Goal: Transaction & Acquisition: Purchase product/service

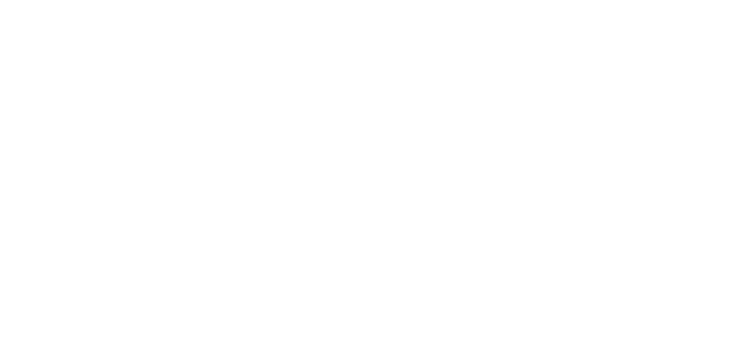
select select "INR"
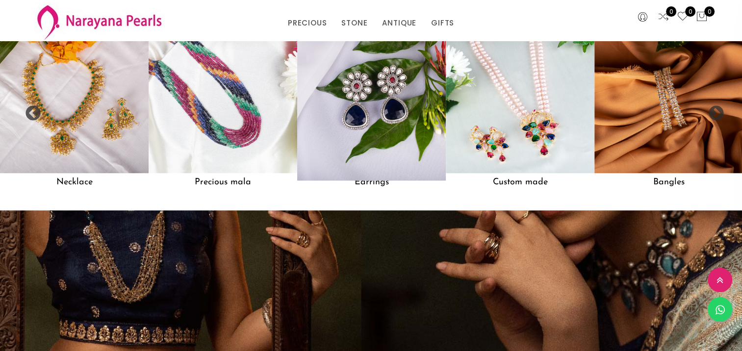
scroll to position [874, 0]
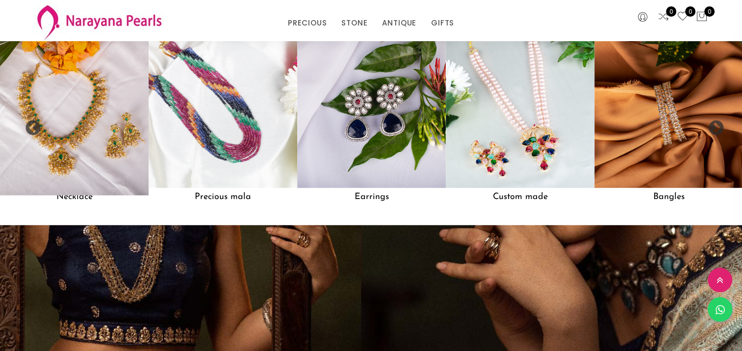
click at [96, 159] on img at bounding box center [74, 113] width 163 height 163
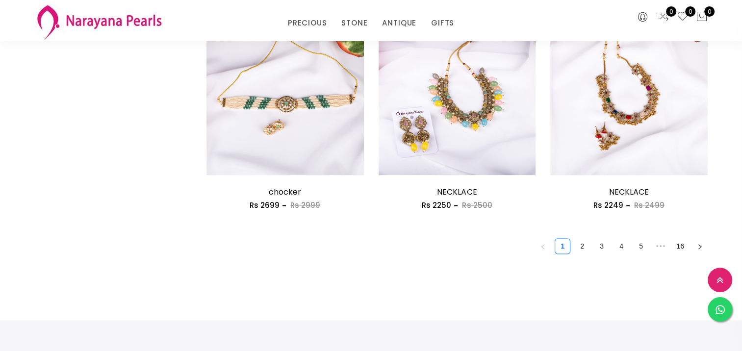
scroll to position [1422, 0]
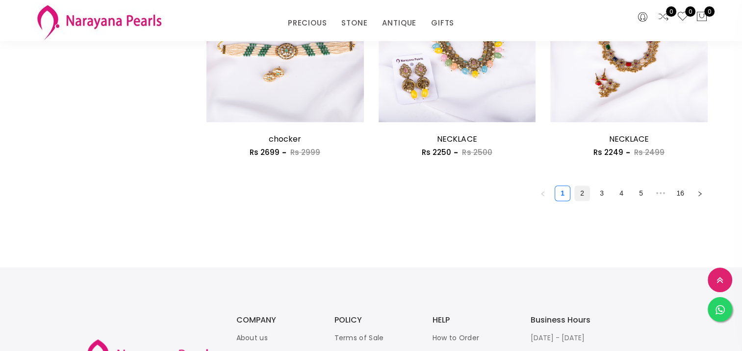
click at [578, 187] on link "2" at bounding box center [582, 193] width 15 height 15
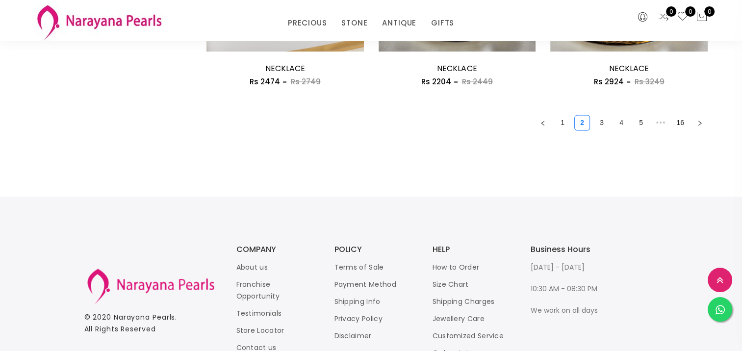
scroll to position [1471, 0]
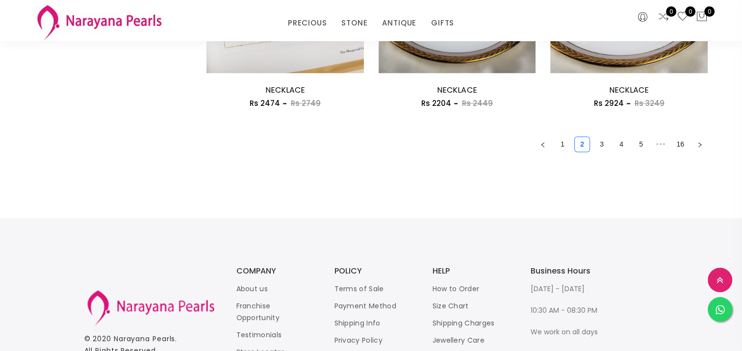
click at [597, 144] on link "3" at bounding box center [601, 144] width 15 height 15
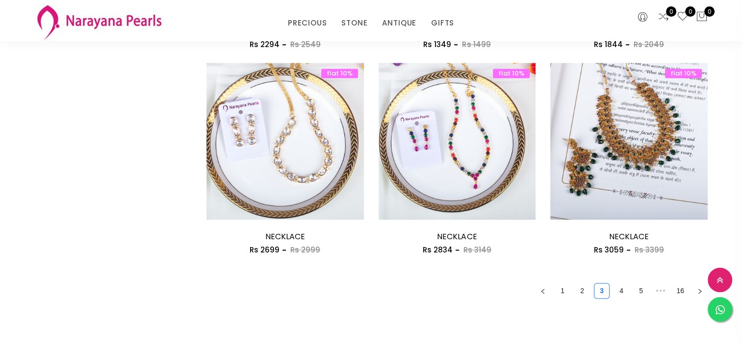
scroll to position [1373, 0]
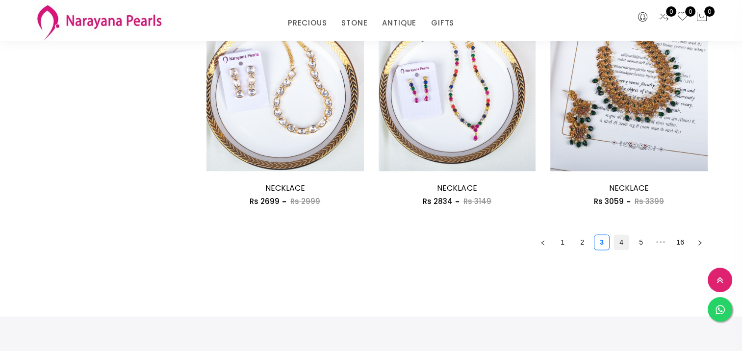
click at [619, 243] on link "4" at bounding box center [621, 242] width 15 height 15
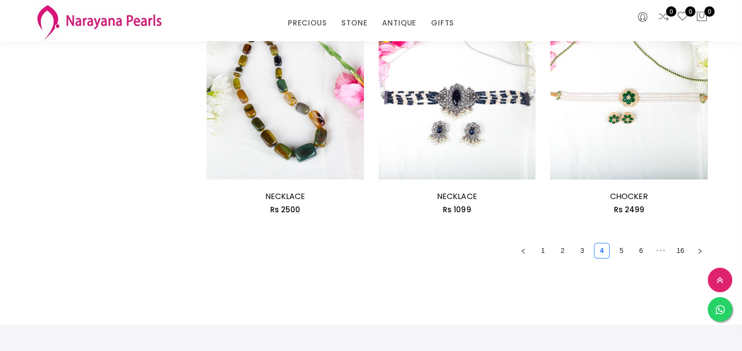
scroll to position [1373, 0]
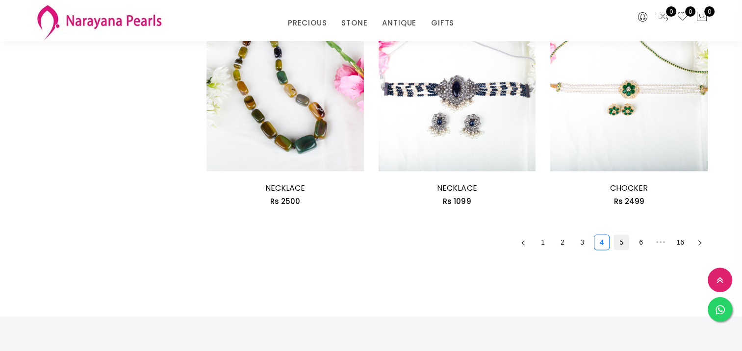
click at [623, 243] on link "5" at bounding box center [621, 242] width 15 height 15
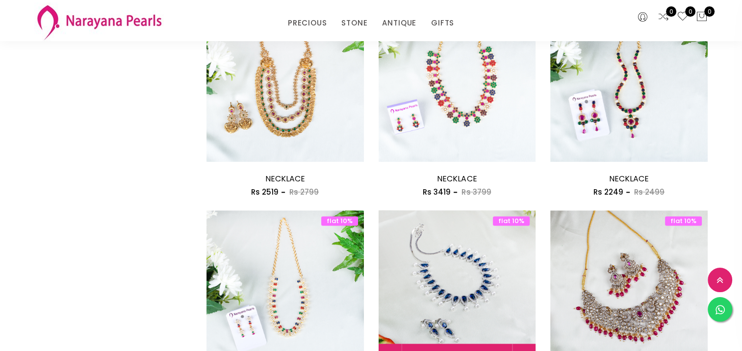
scroll to position [1324, 0]
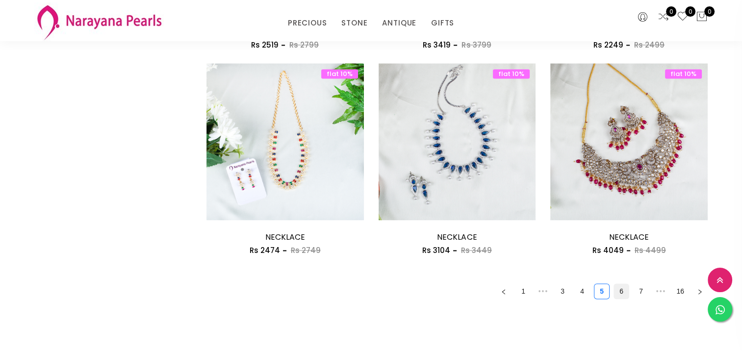
click at [621, 294] on link "6" at bounding box center [621, 291] width 15 height 15
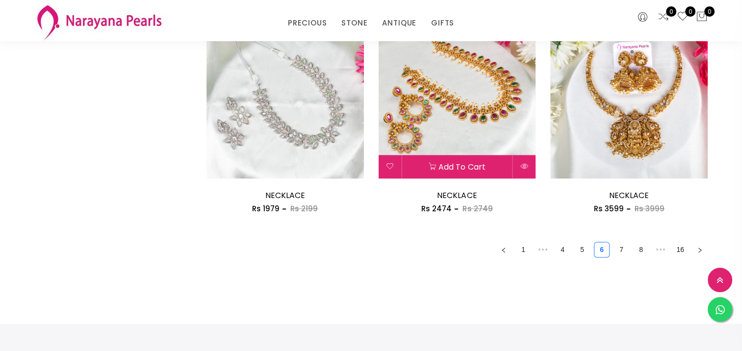
scroll to position [1373, 0]
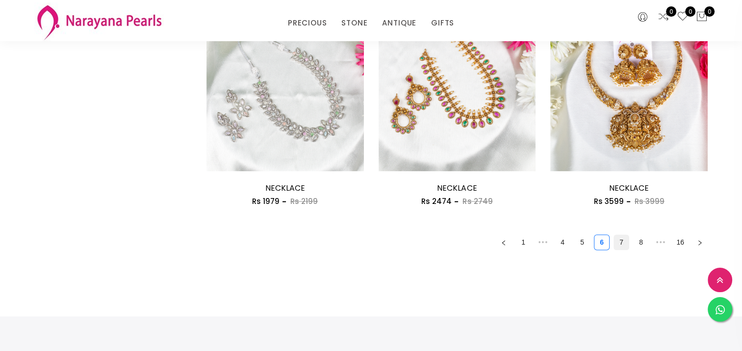
click at [621, 243] on link "7" at bounding box center [621, 242] width 15 height 15
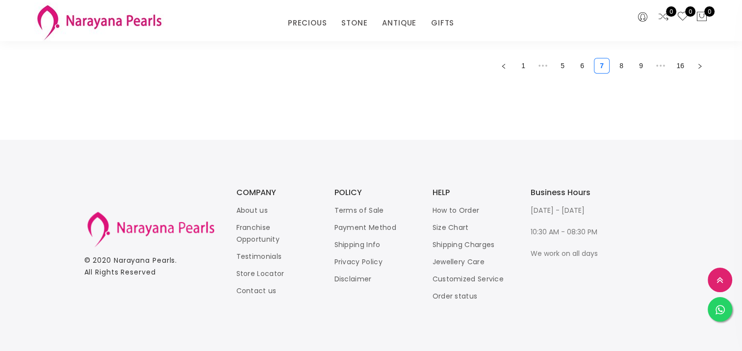
scroll to position [1324, 0]
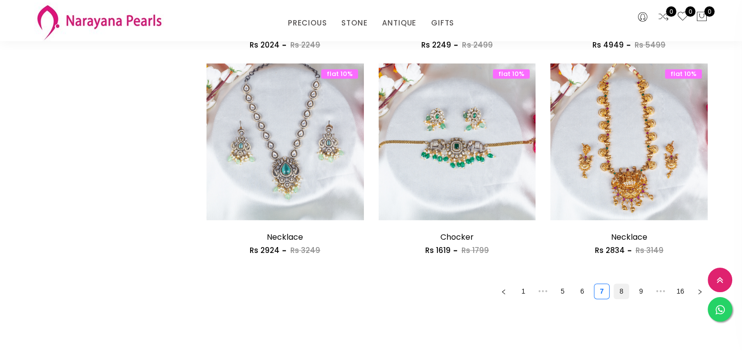
click at [621, 292] on link "8" at bounding box center [621, 291] width 15 height 15
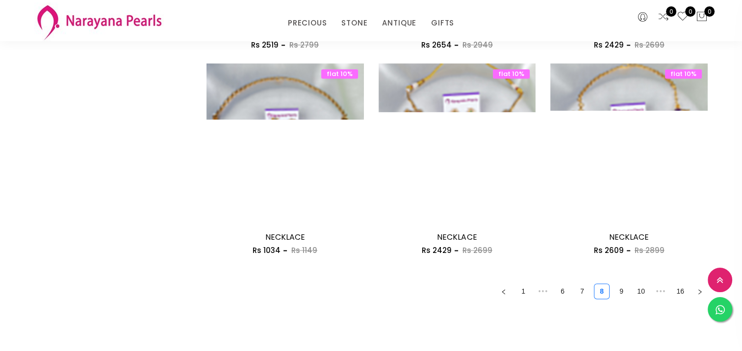
scroll to position [1549, 0]
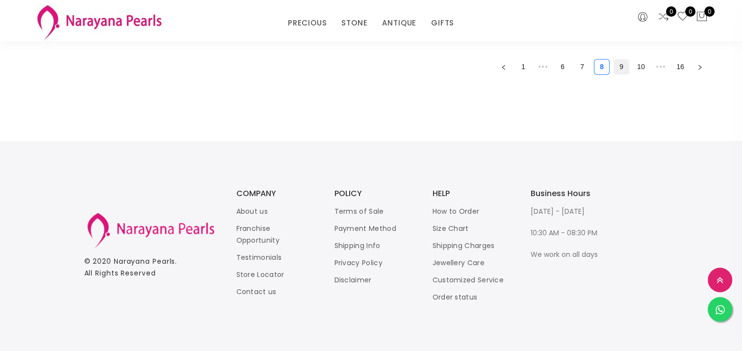
click at [621, 69] on link "9" at bounding box center [621, 66] width 15 height 15
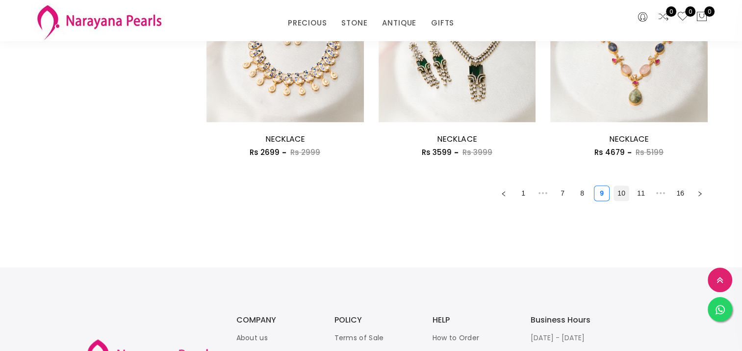
click at [617, 193] on link "10" at bounding box center [621, 193] width 15 height 15
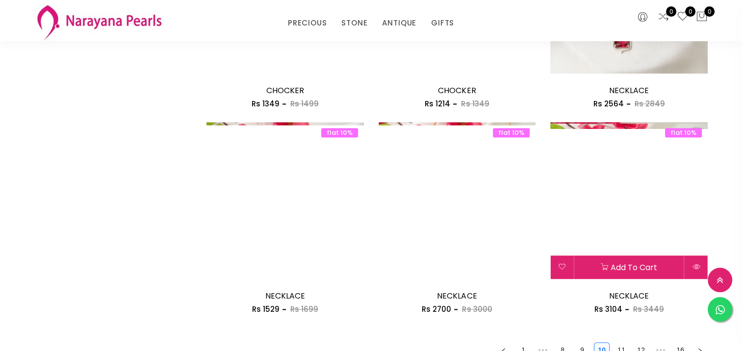
scroll to position [1373, 0]
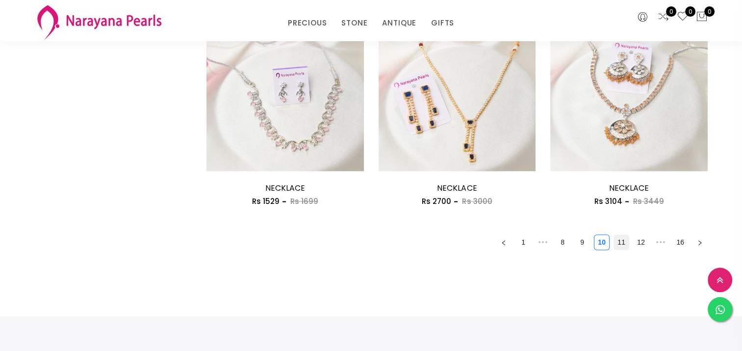
click at [619, 243] on link "11" at bounding box center [621, 242] width 15 height 15
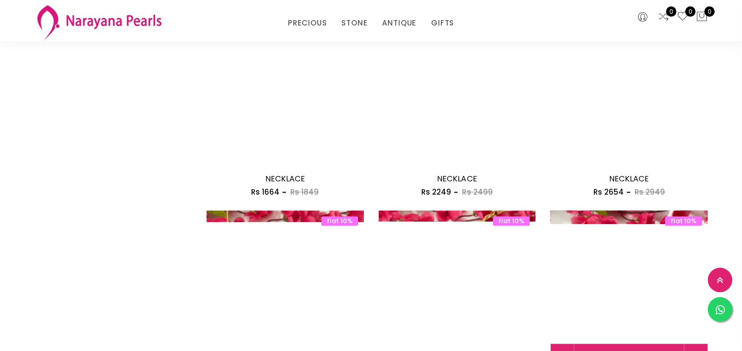
scroll to position [1275, 0]
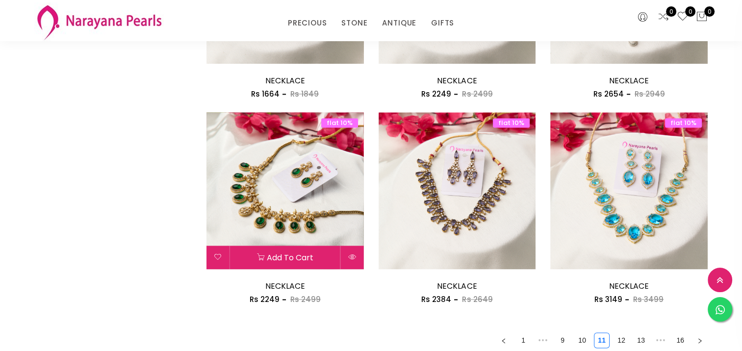
click at [295, 201] on img at bounding box center [284, 190] width 157 height 157
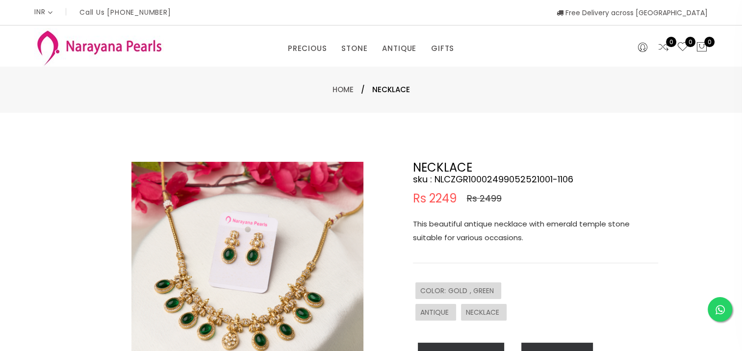
click at [276, 300] on img at bounding box center [247, 278] width 232 height 232
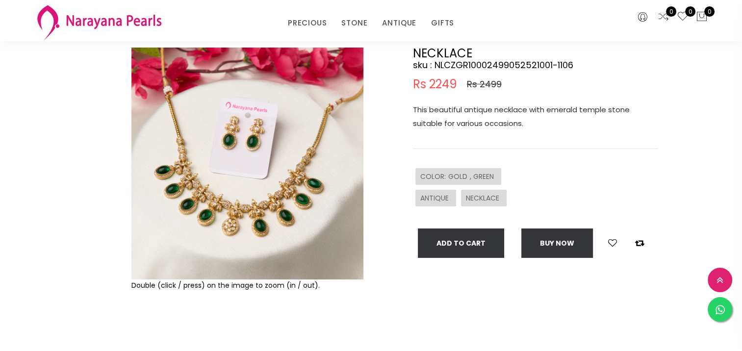
scroll to position [98, 0]
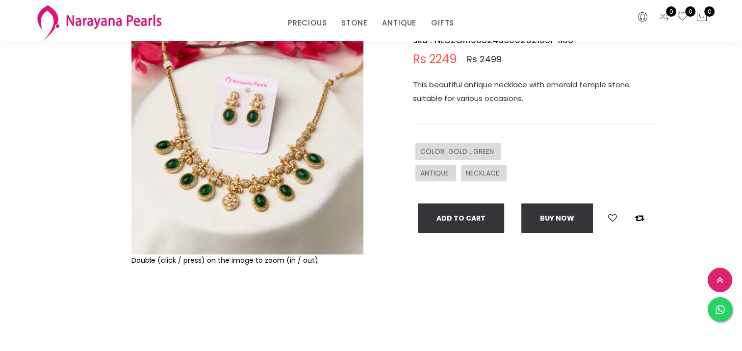
click at [254, 216] on img at bounding box center [247, 139] width 232 height 232
click at [235, 206] on img at bounding box center [247, 139] width 232 height 232
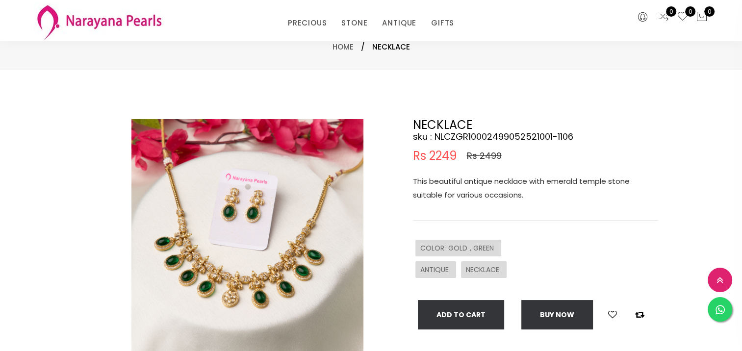
scroll to position [0, 0]
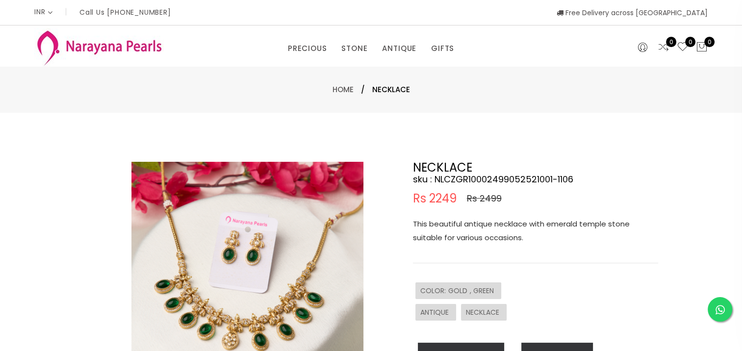
click at [243, 174] on img at bounding box center [247, 278] width 232 height 232
click at [248, 198] on img at bounding box center [247, 278] width 232 height 232
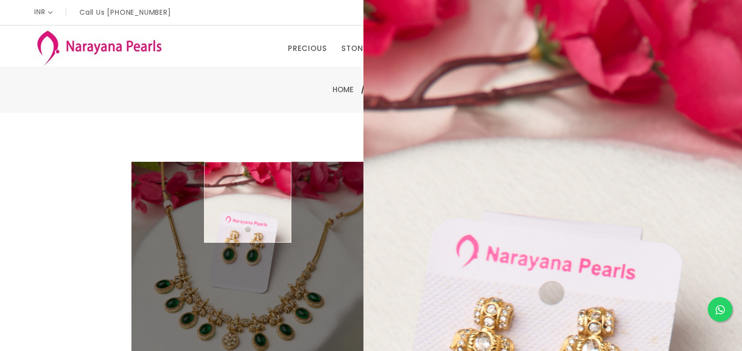
click at [248, 198] on img at bounding box center [247, 278] width 232 height 232
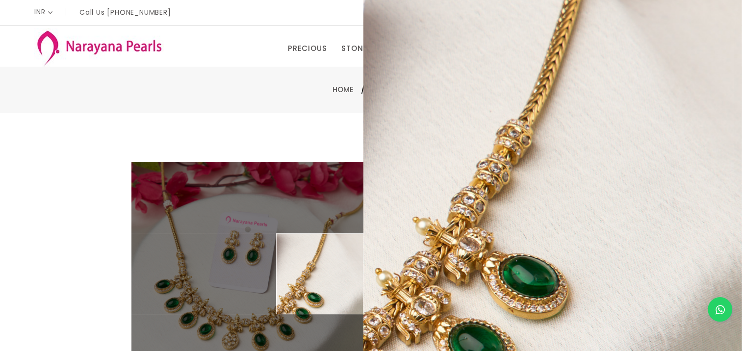
click at [237, 109] on div "Home / NECKLACE" at bounding box center [371, 90] width 742 height 46
click at [281, 118] on div "Double (click / press) on the image to zoom (in / out). NECKLACE sku : NLCZGR10…" at bounding box center [371, 316] width 742 height 407
click at [221, 114] on div "Double (click / press) on the image to zoom (in / out). NECKLACE sku : NLCZGR10…" at bounding box center [371, 316] width 742 height 407
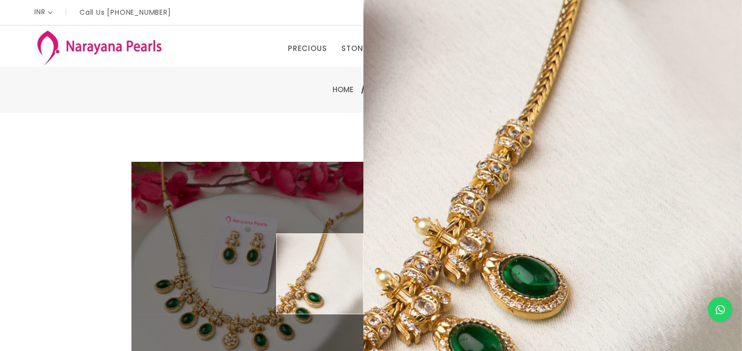
drag, startPoint x: 221, startPoint y: 114, endPoint x: 172, endPoint y: 147, distance: 59.4
click at [172, 147] on div "Double (click / press) on the image to zoom (in / out). NECKLACE sku : NLCZGR10…" at bounding box center [371, 316] width 742 height 407
click at [80, 158] on div "Double (click / press) on the image to zoom (in / out). NECKLACE sku : NLCZGR10…" at bounding box center [371, 316] width 742 height 407
click at [81, 159] on div "Double (click / press) on the image to zoom (in / out). NECKLACE sku : NLCZGR10…" at bounding box center [371, 316] width 742 height 407
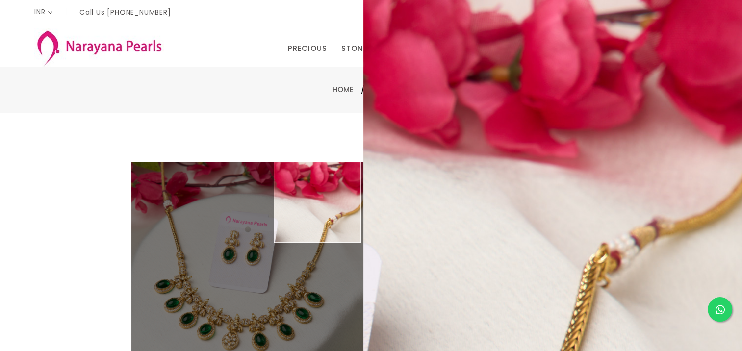
click at [618, 110] on div "Home / NECKLACE" at bounding box center [371, 90] width 742 height 46
click at [165, 104] on div "Home / NECKLACE" at bounding box center [371, 90] width 742 height 46
click at [166, 104] on div "Home / NECKLACE" at bounding box center [371, 90] width 742 height 46
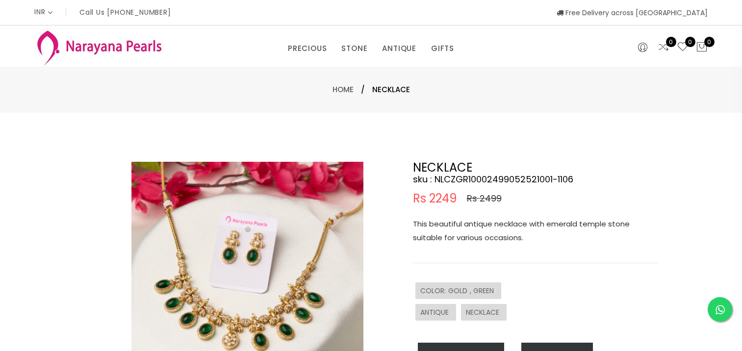
select select "INR"
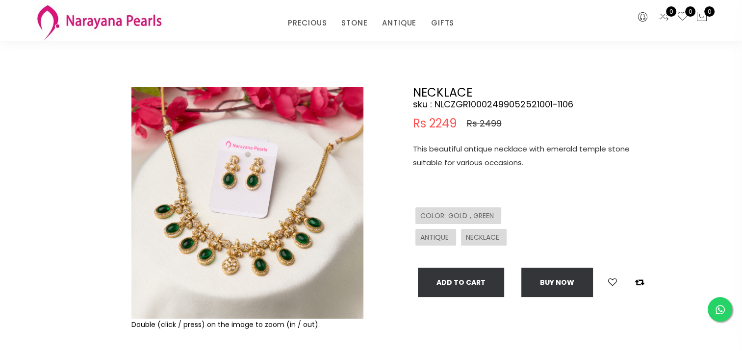
scroll to position [49, 0]
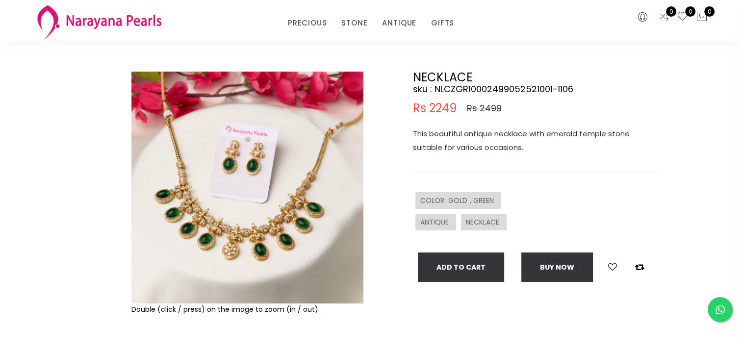
click at [256, 247] on img at bounding box center [247, 188] width 232 height 232
click at [243, 247] on img at bounding box center [247, 188] width 232 height 232
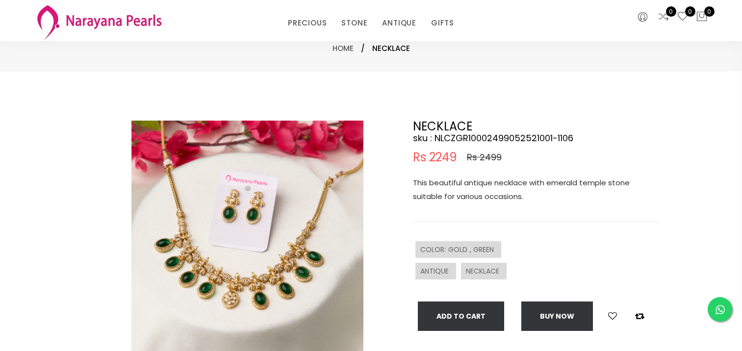
select select "INR"
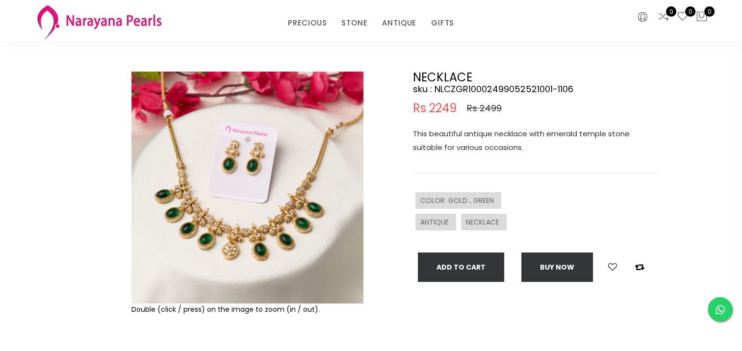
click at [441, 222] on span "ANTIQUE" at bounding box center [435, 222] width 31 height 10
click at [468, 271] on button "Add To Cart" at bounding box center [461, 267] width 86 height 29
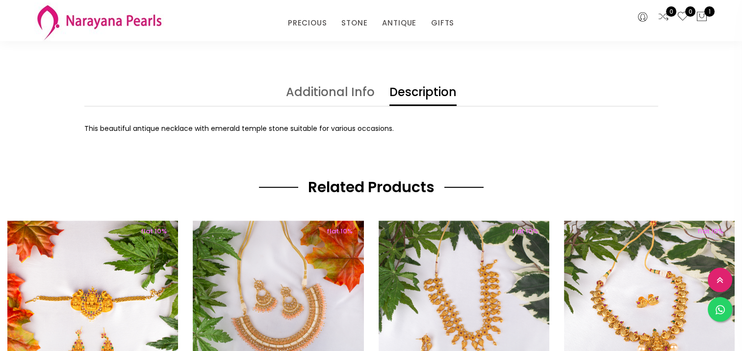
scroll to position [147, 0]
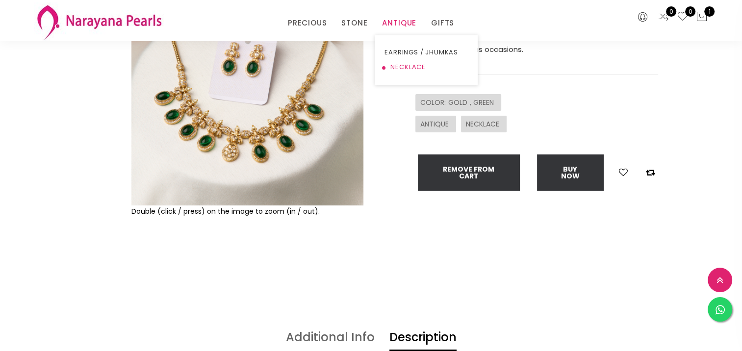
click at [402, 65] on link "NECKLACE" at bounding box center [426, 67] width 83 height 15
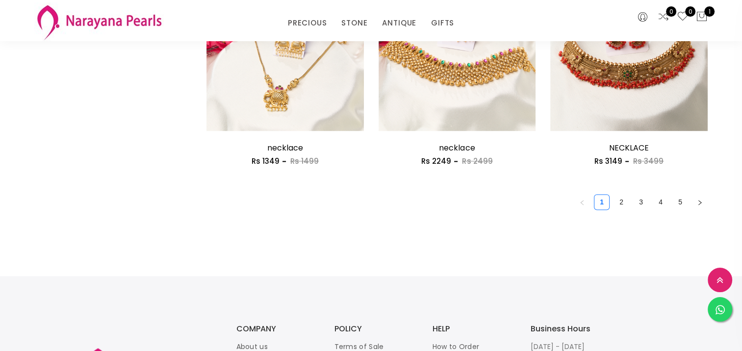
scroll to position [1422, 0]
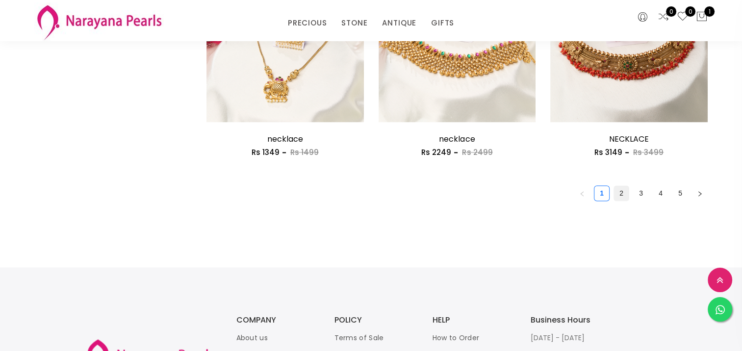
click at [625, 189] on link "2" at bounding box center [621, 193] width 15 height 15
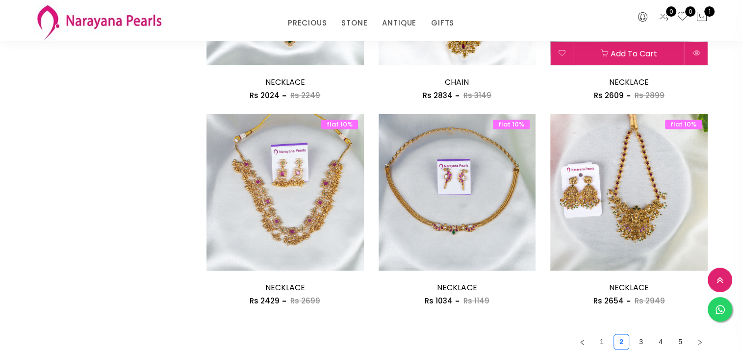
scroll to position [1422, 0]
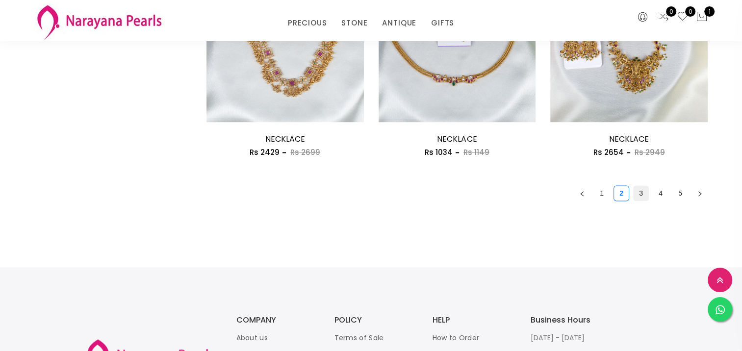
click at [642, 194] on link "3" at bounding box center [641, 193] width 15 height 15
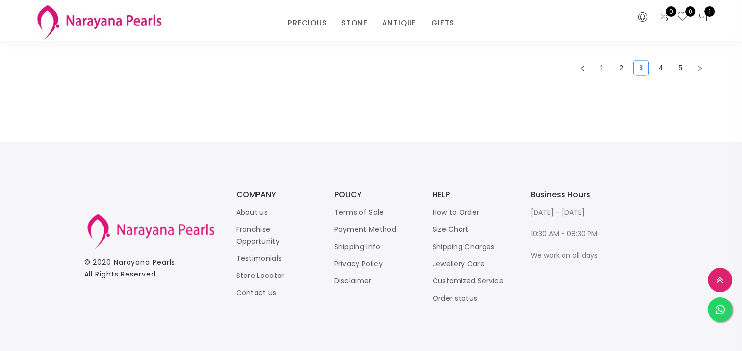
scroll to position [1549, 0]
click at [657, 63] on link "4" at bounding box center [660, 66] width 15 height 15
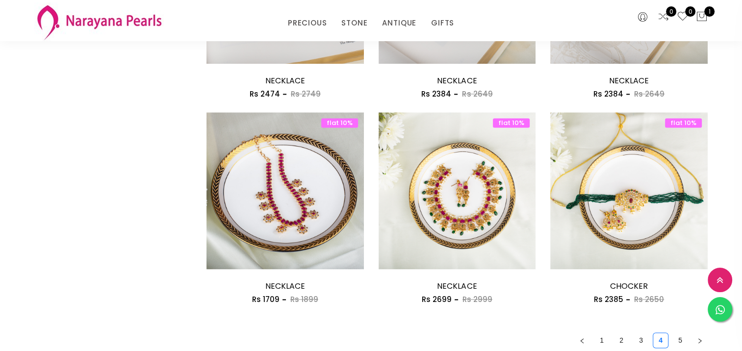
scroll to position [1324, 0]
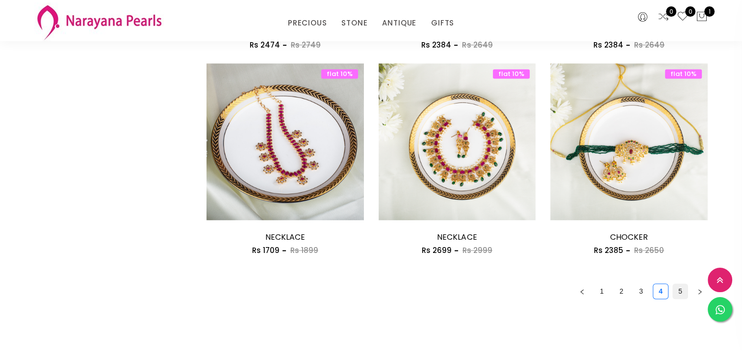
click at [684, 290] on link "5" at bounding box center [680, 291] width 15 height 15
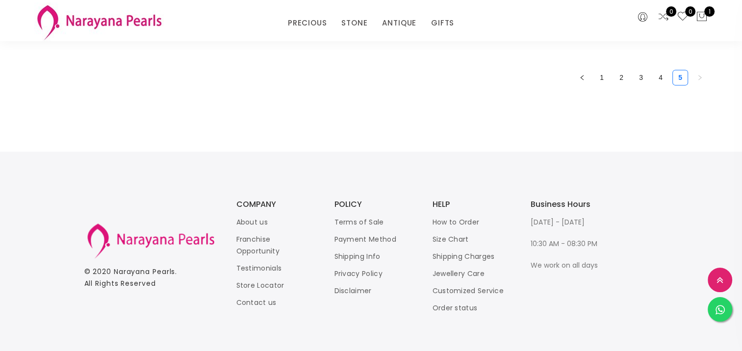
scroll to position [1343, 0]
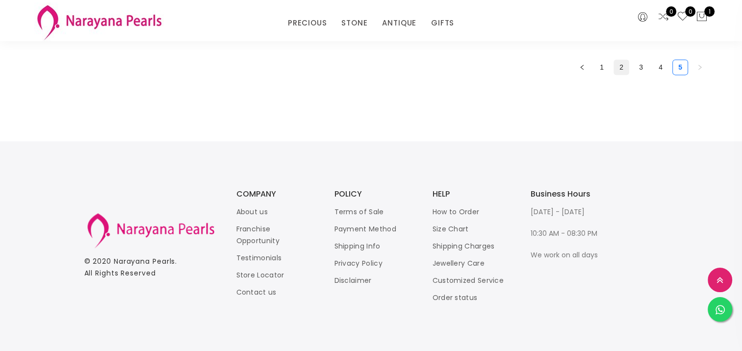
click at [616, 64] on link "2" at bounding box center [621, 67] width 15 height 15
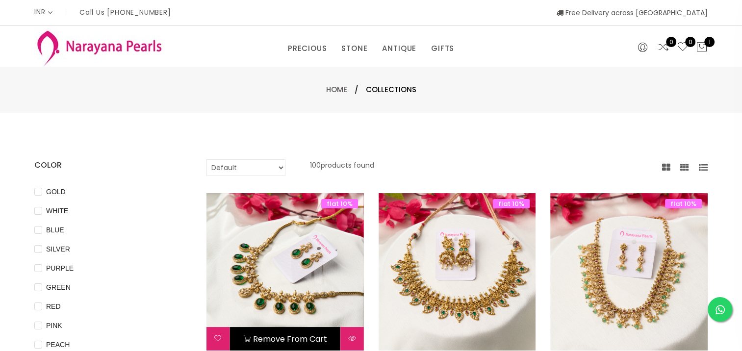
click at [295, 279] on img at bounding box center [284, 271] width 157 height 157
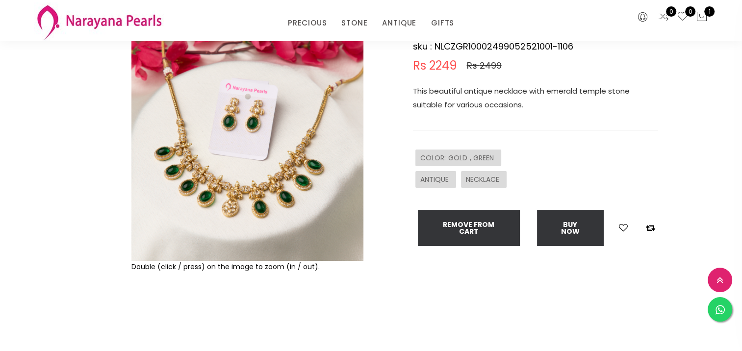
scroll to position [98, 0]
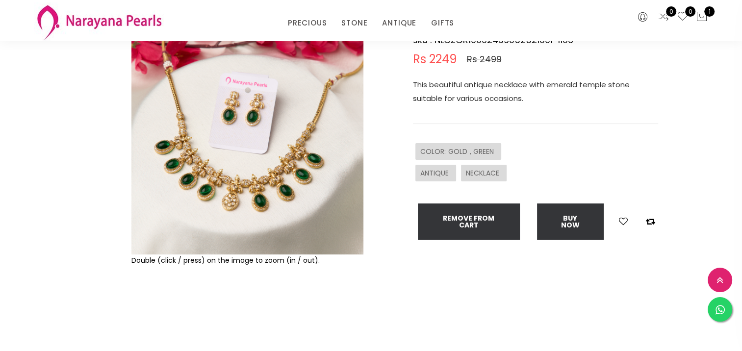
click at [264, 206] on img at bounding box center [247, 139] width 232 height 232
click at [259, 132] on img at bounding box center [247, 139] width 232 height 232
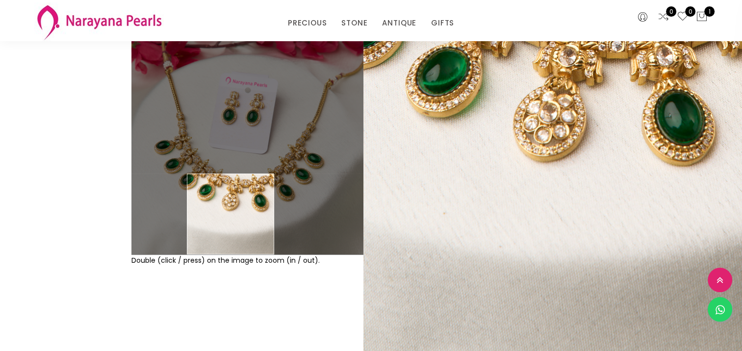
click at [287, 287] on div "Double (click / press) on the image to zoom (in / out)." at bounding box center [247, 177] width 237 height 309
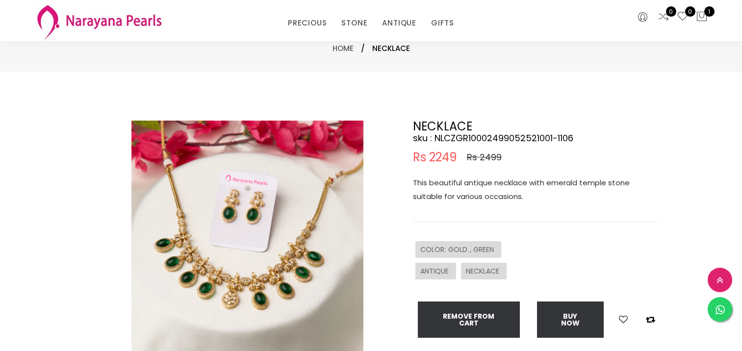
select select "INR"
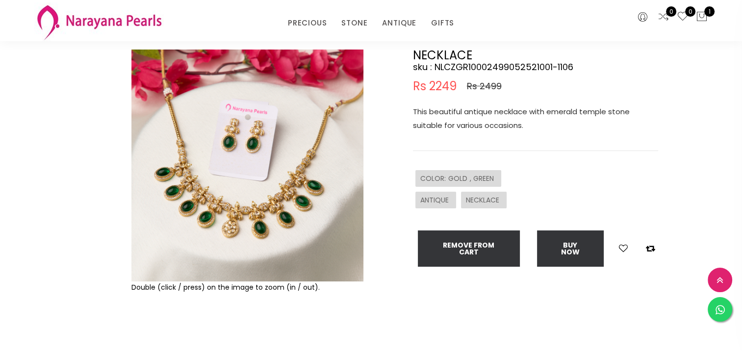
scroll to position [49, 0]
